Goal: Task Accomplishment & Management: Use online tool/utility

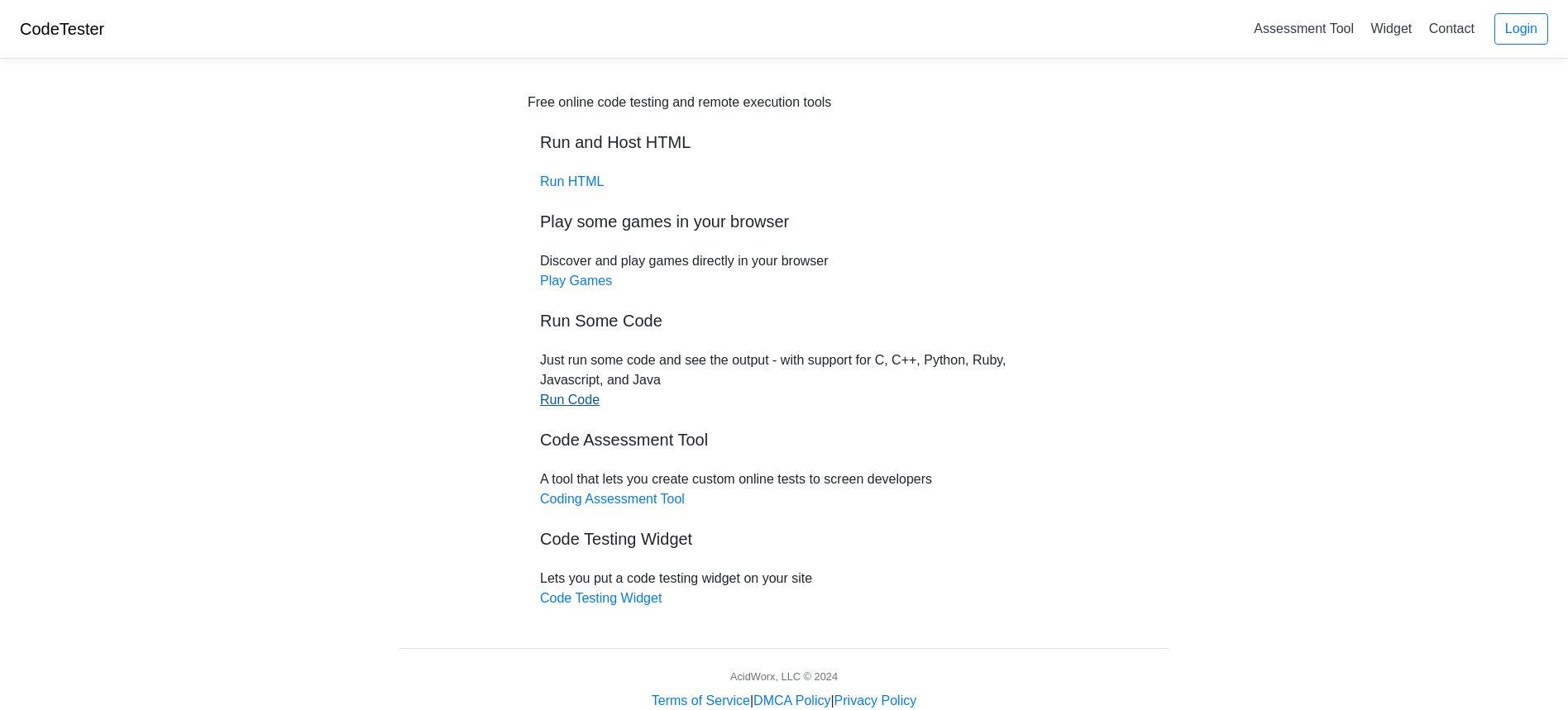
click at [588, 402] on link "Run Code" at bounding box center [569, 400] width 59 height 14
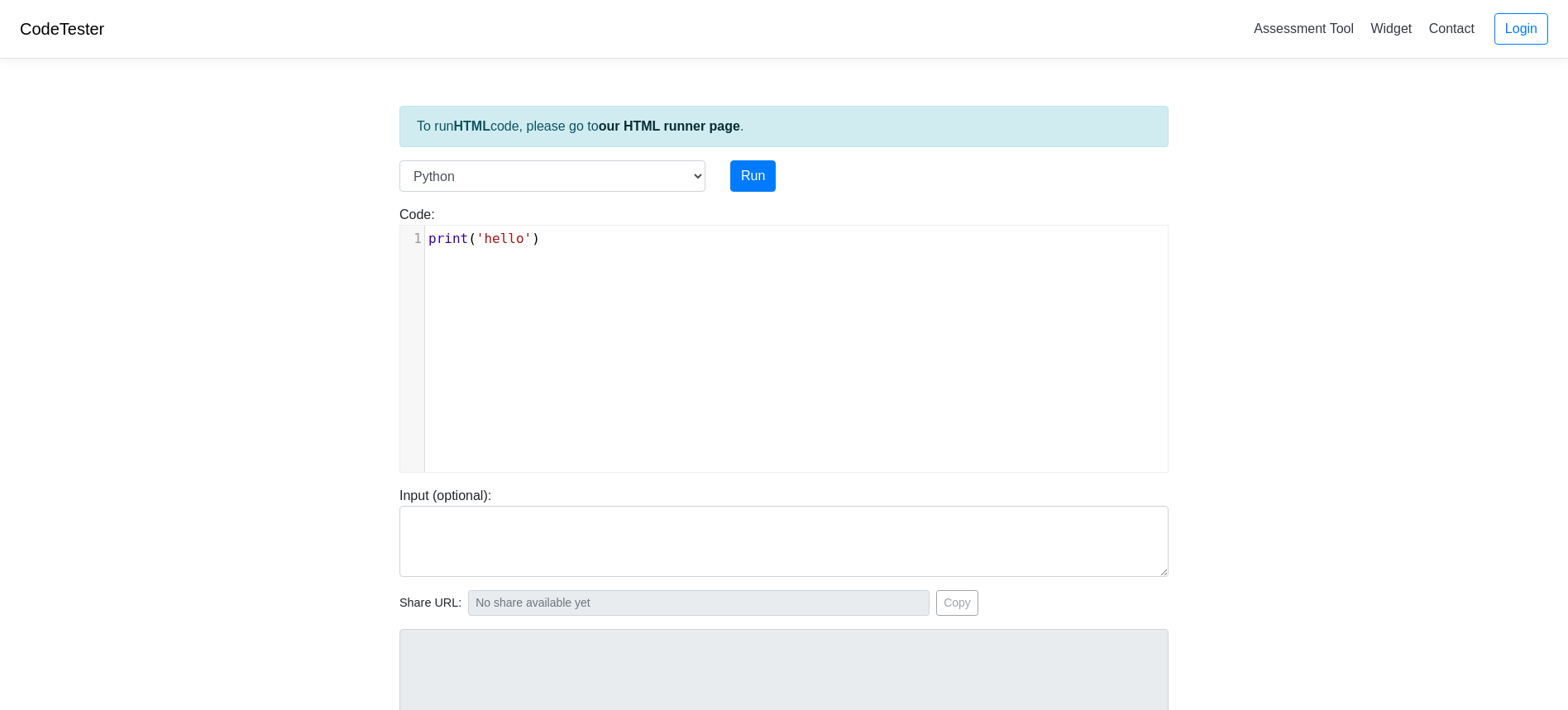
scroll to position [6, 0]
click at [521, 286] on div "xxxxxxxxxx 1 print ( 'hello' )" at bounding box center [797, 361] width 792 height 271
type textarea "print('hello')"
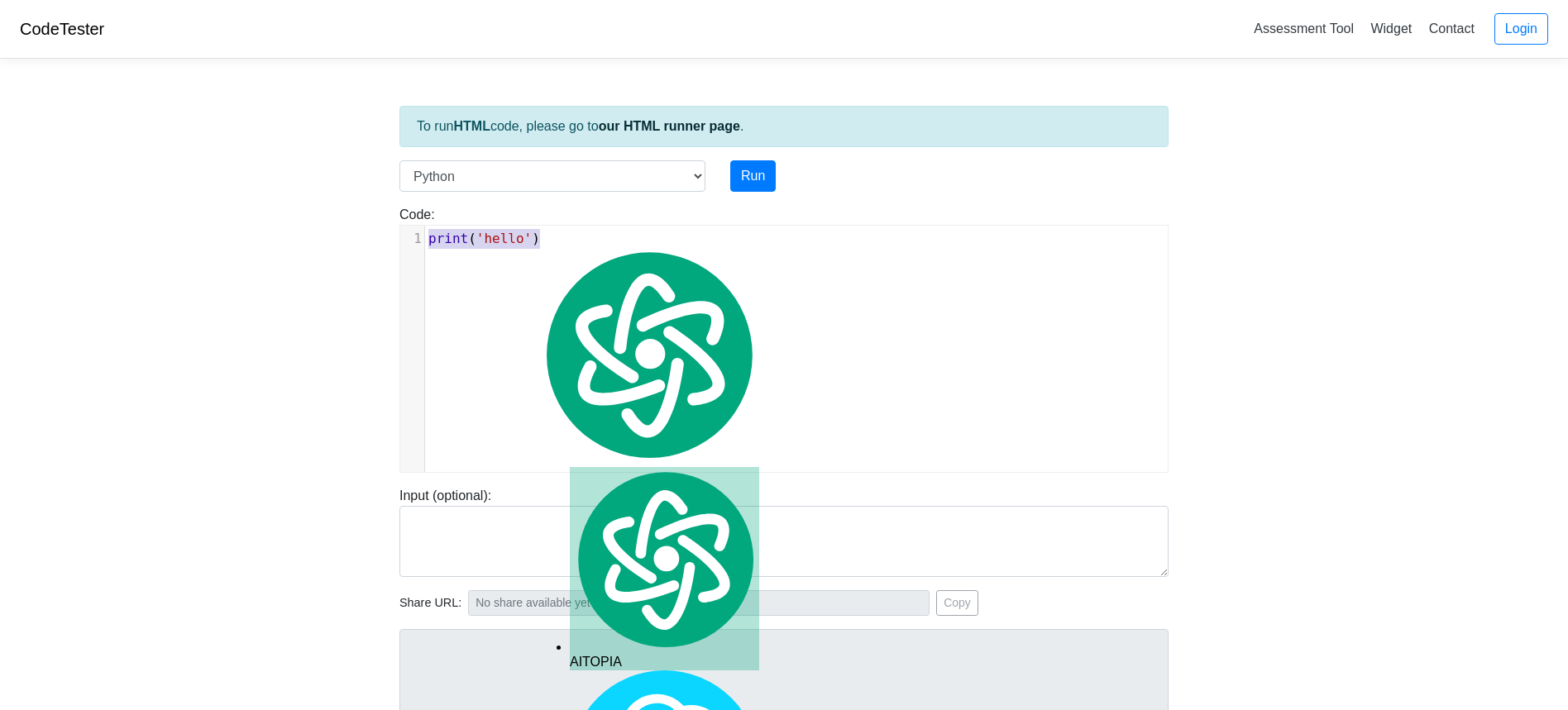
drag, startPoint x: 558, startPoint y: 243, endPoint x: 429, endPoint y: 225, distance: 130.2
click at [429, 226] on div "x 1 print ( 'hello' )" at bounding box center [803, 239] width 755 height 26
paste textarea
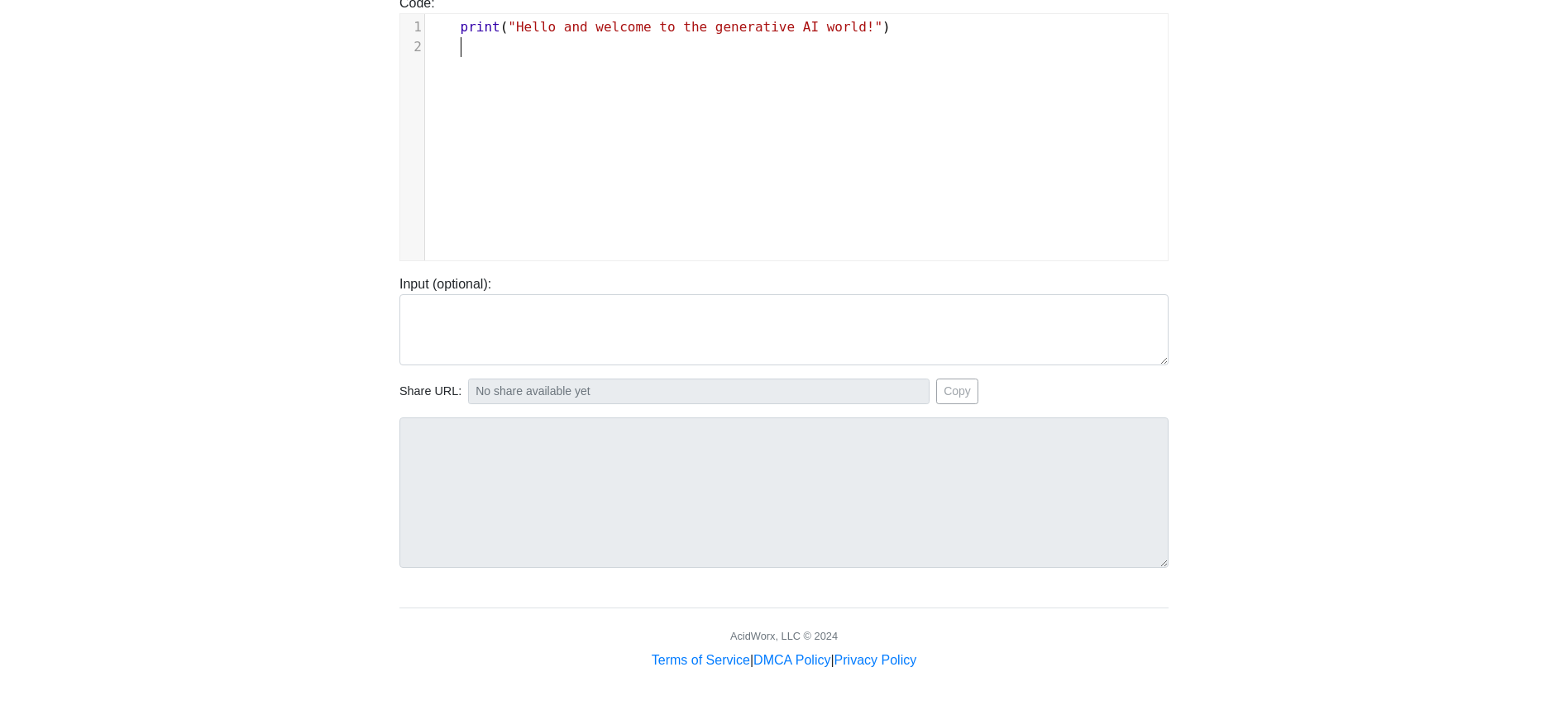
scroll to position [0, 0]
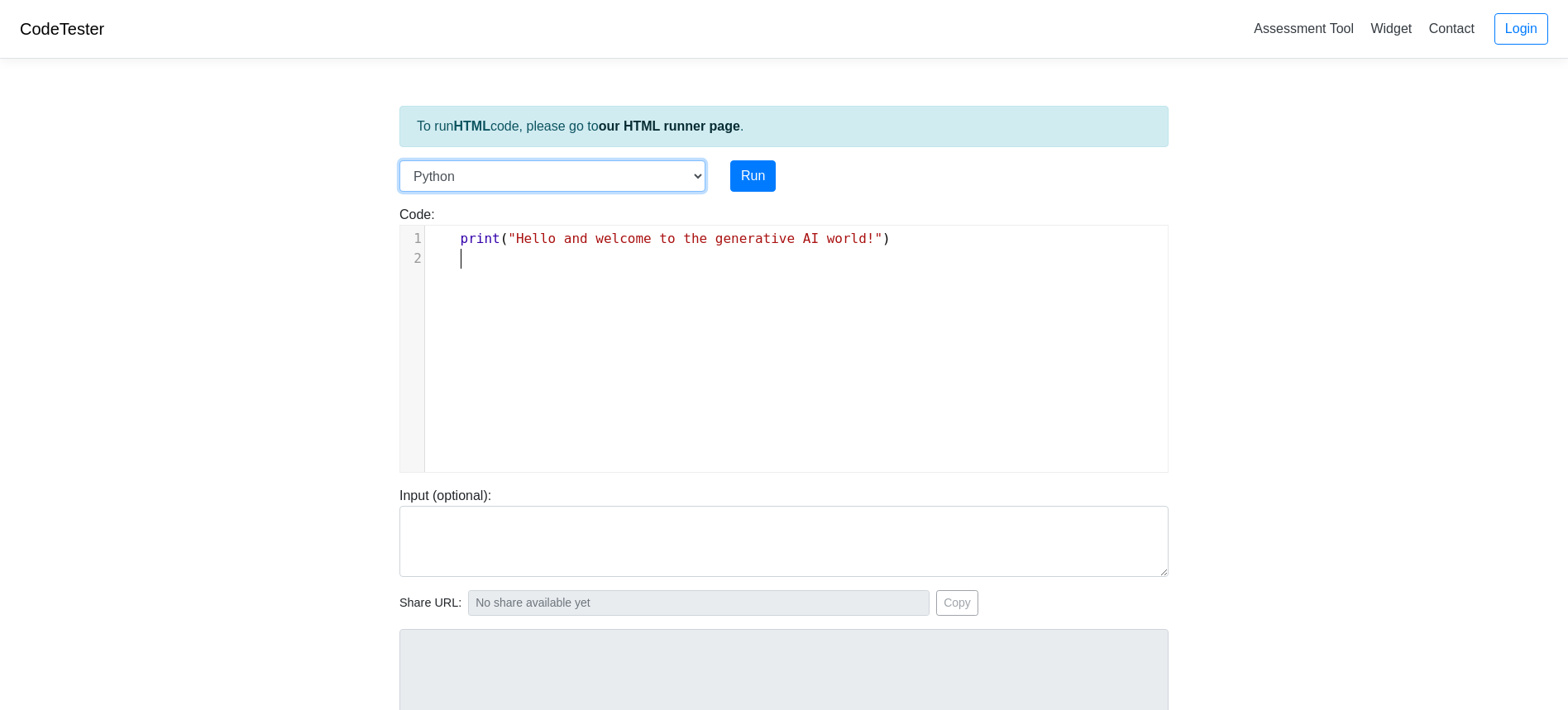
click at [491, 177] on select "C C++ Go Java Javascript Python Ruby" at bounding box center [552, 176] width 306 height 32
click at [400, 161] on select "C C++ Go Java Javascript Python Ruby" at bounding box center [552, 176] width 306 height 32
click at [621, 290] on div "x 1 print ( "Hello and welcome to the generative AI world!" ) 2" at bounding box center [797, 361] width 792 height 271
click at [1513, 20] on link "Login" at bounding box center [1521, 29] width 54 height 32
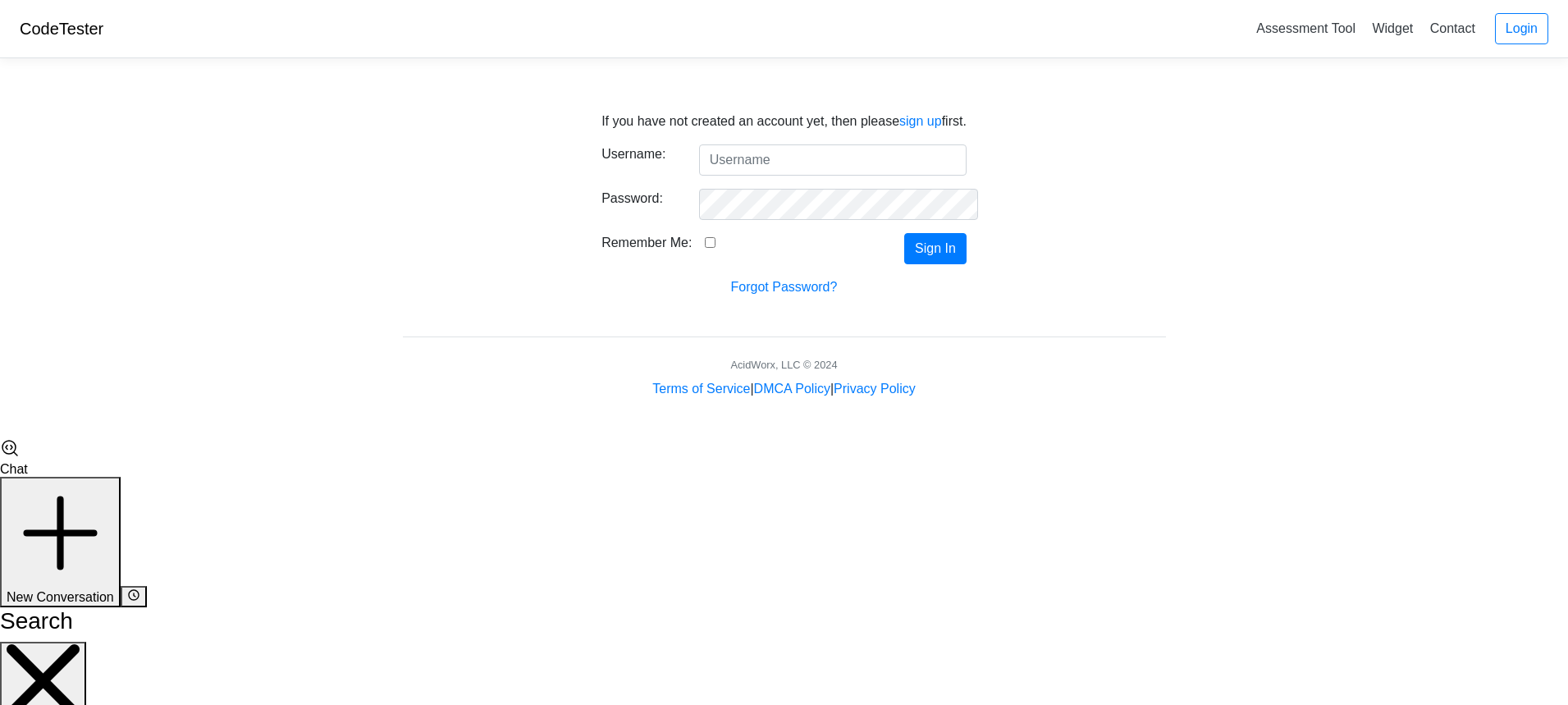
click at [730, 154] on input "Username:" at bounding box center [833, 160] width 268 height 32
click at [922, 124] on link "sign up" at bounding box center [920, 121] width 43 height 14
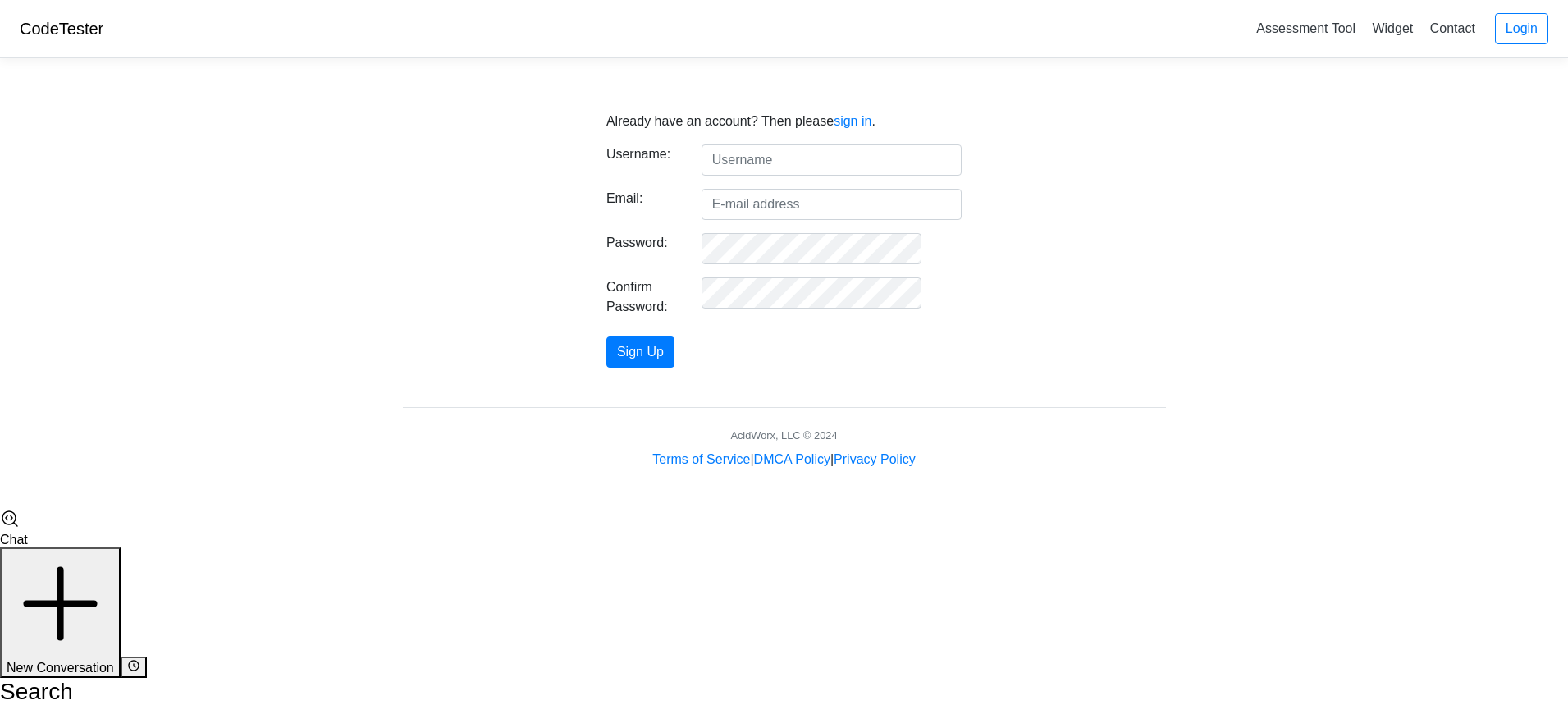
click at [777, 157] on input "text" at bounding box center [831, 160] width 260 height 32
type input "thatsautomatic"
click at [819, 204] on input "Email:" at bounding box center [831, 205] width 260 height 32
type input "theL3Studio@live.com"
click at [656, 354] on button "Sign Up" at bounding box center [641, 352] width 68 height 32
